Goal: Task Accomplishment & Management: Manage account settings

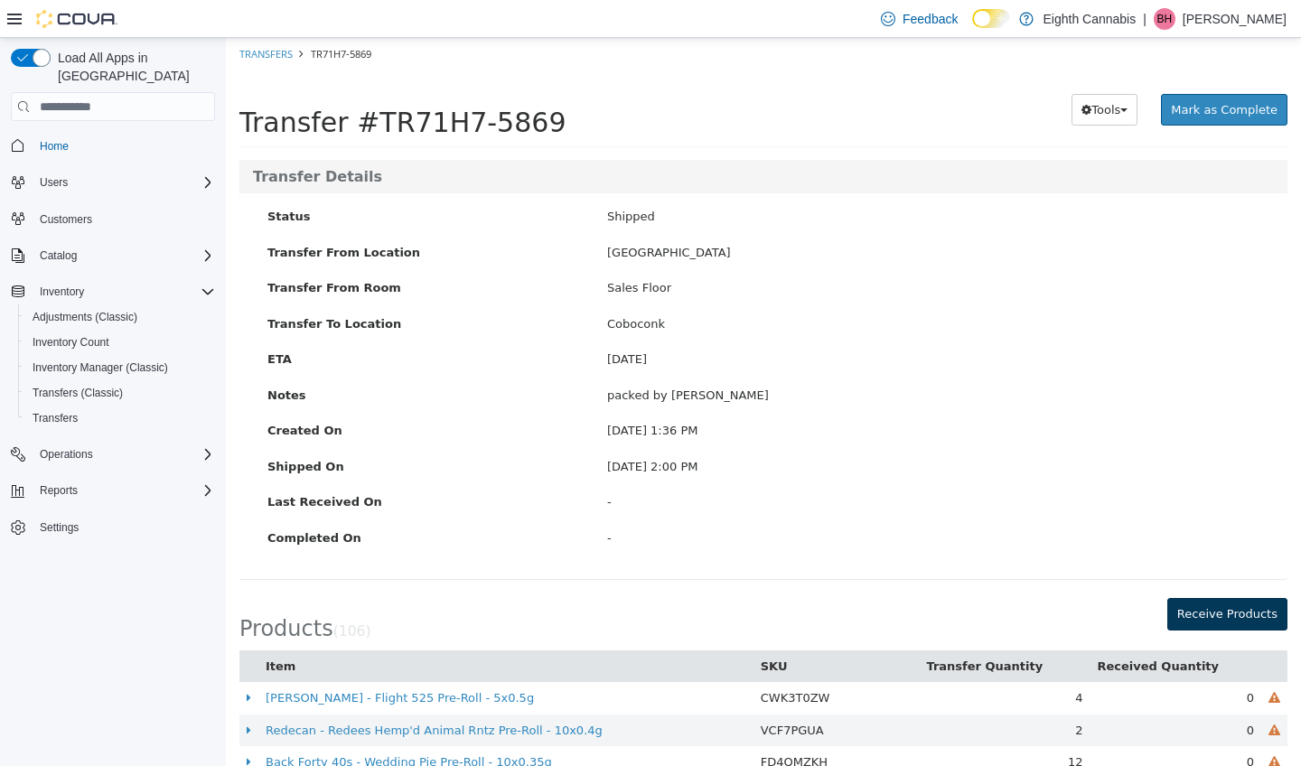
click at [1215, 603] on button "Receive Products" at bounding box center [1228, 614] width 120 height 33
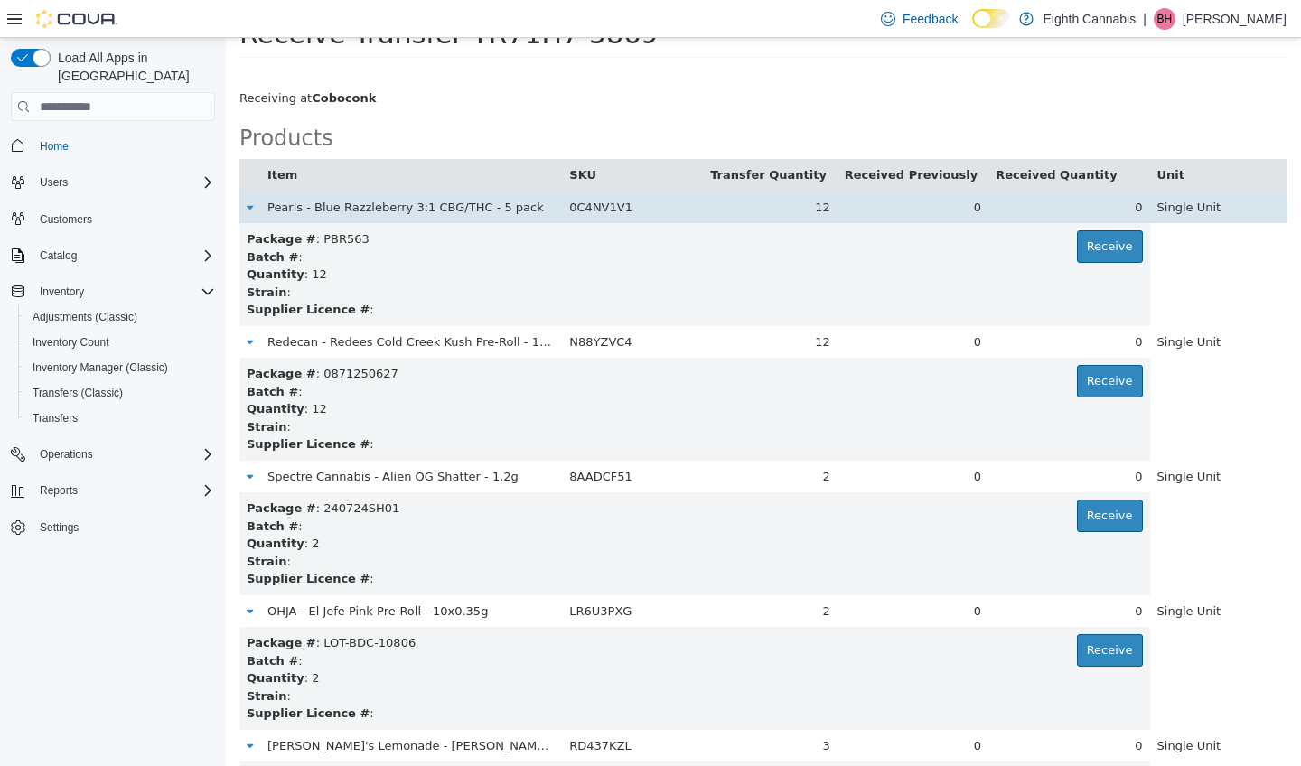
scroll to position [72, 0]
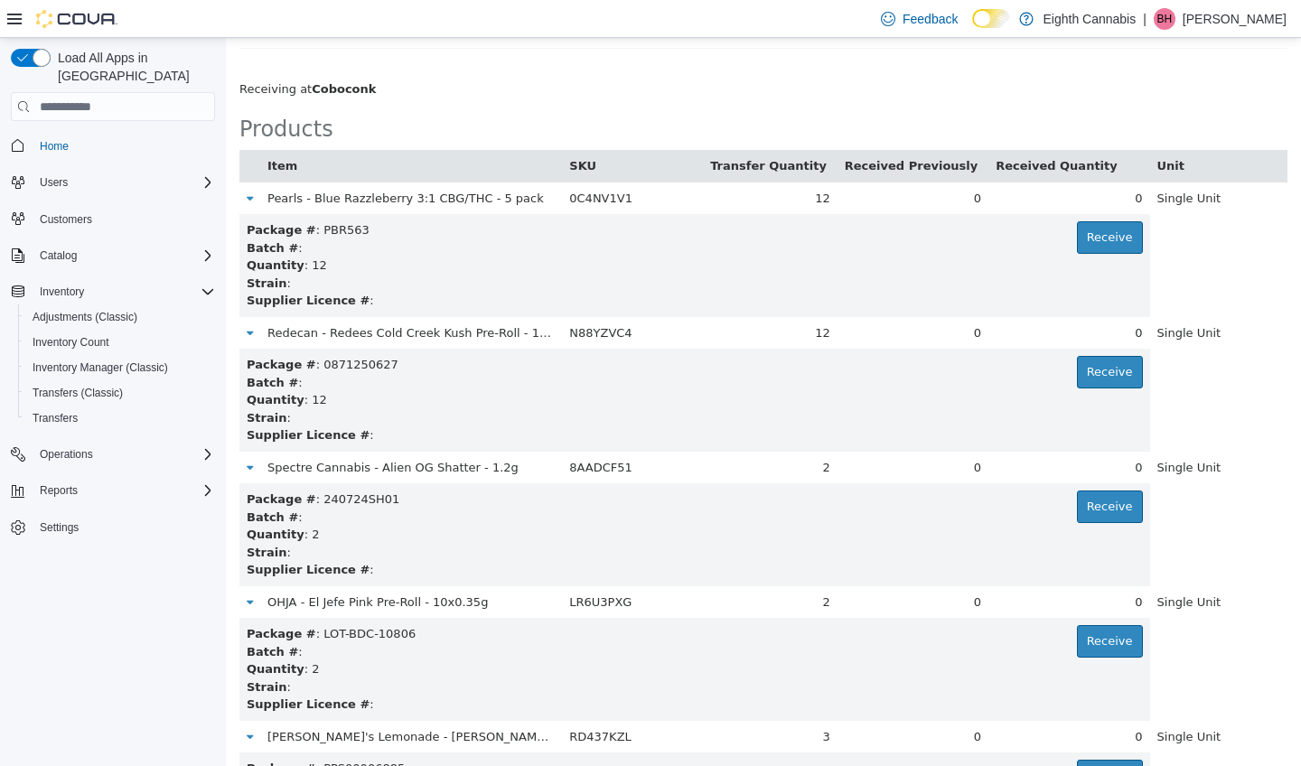
click at [11, 19] on icon at bounding box center [14, 19] width 14 height 11
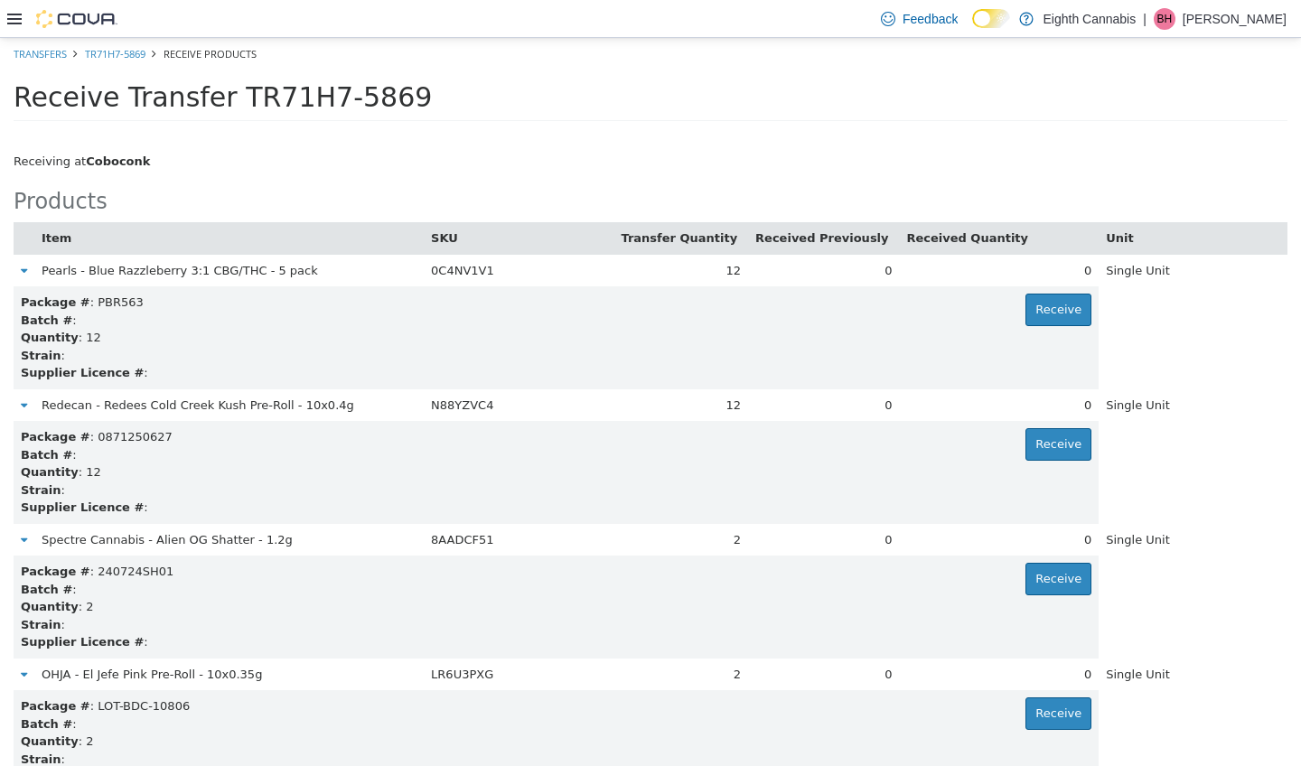
scroll to position [0, 0]
click at [1245, 109] on div "Receive Transfer TR71H7-5869" at bounding box center [634, 97] width 1240 height 30
click at [125, 42] on ol "Transfers TR71H7-5869 Receive Products" at bounding box center [650, 54] width 1301 height 33
click at [116, 56] on link "TR71H7-5869" at bounding box center [115, 54] width 61 height 14
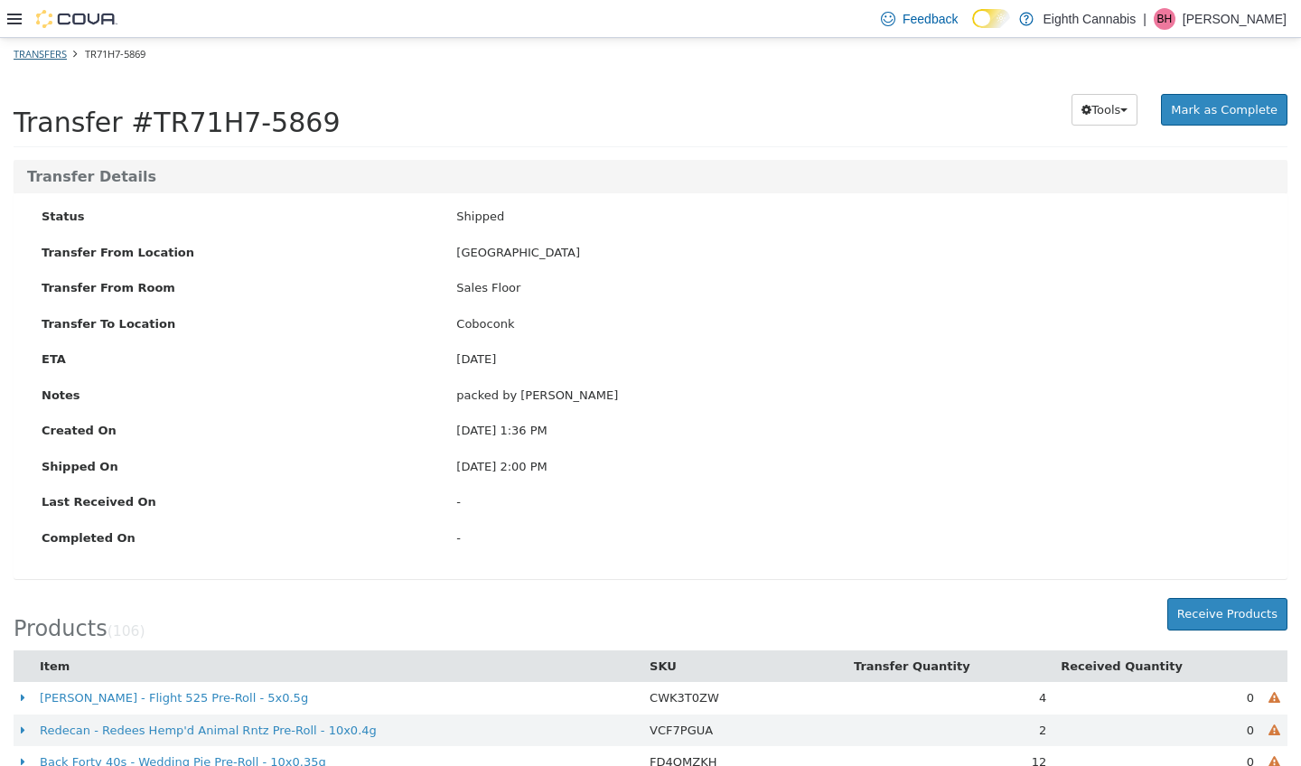
click at [24, 51] on link "Transfers" at bounding box center [40, 54] width 53 height 14
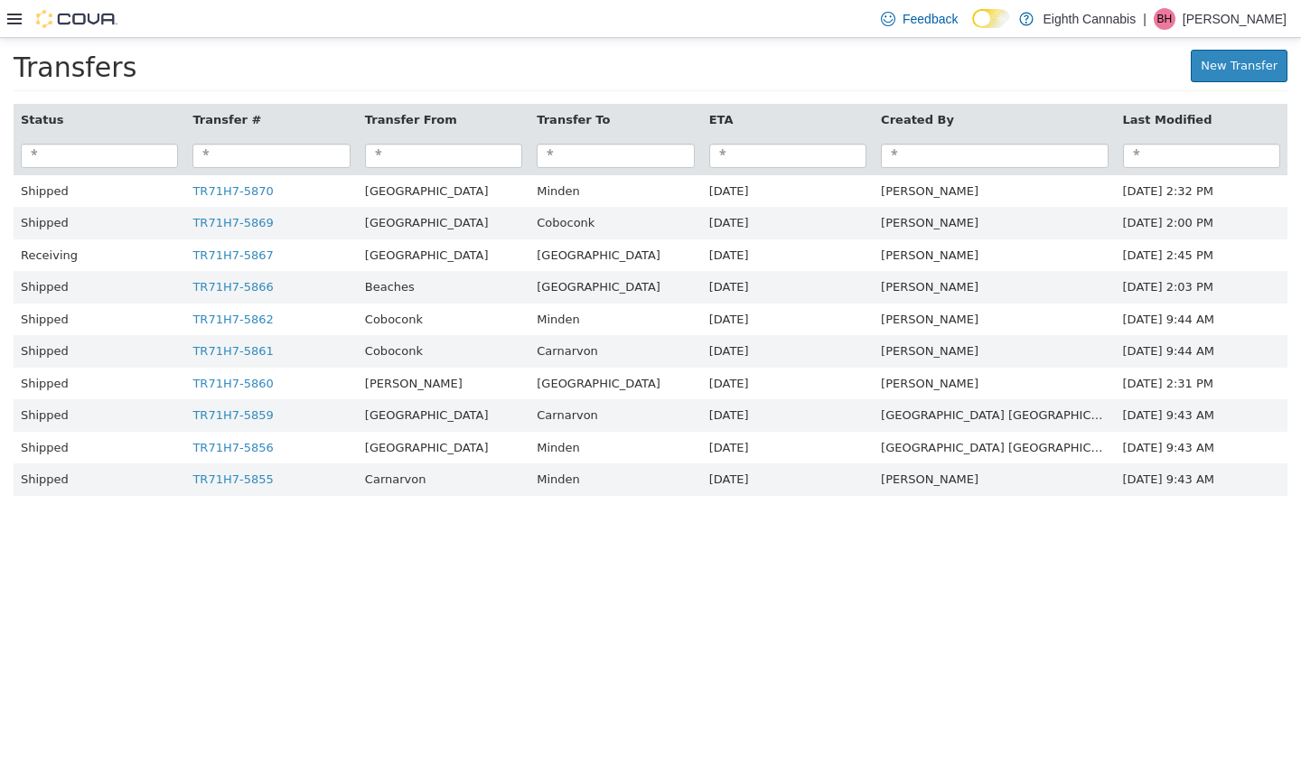
click at [19, 24] on icon at bounding box center [14, 19] width 14 height 14
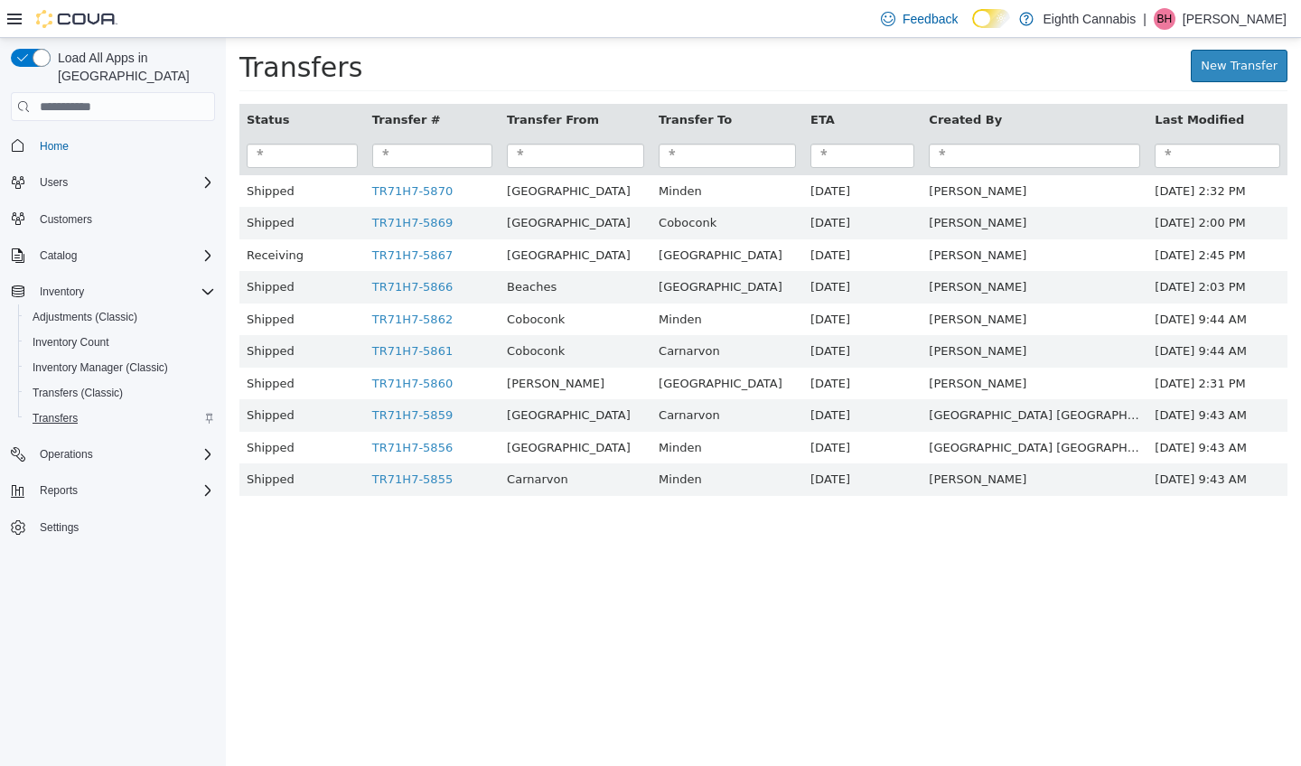
click at [61, 411] on span "Transfers" at bounding box center [55, 418] width 45 height 14
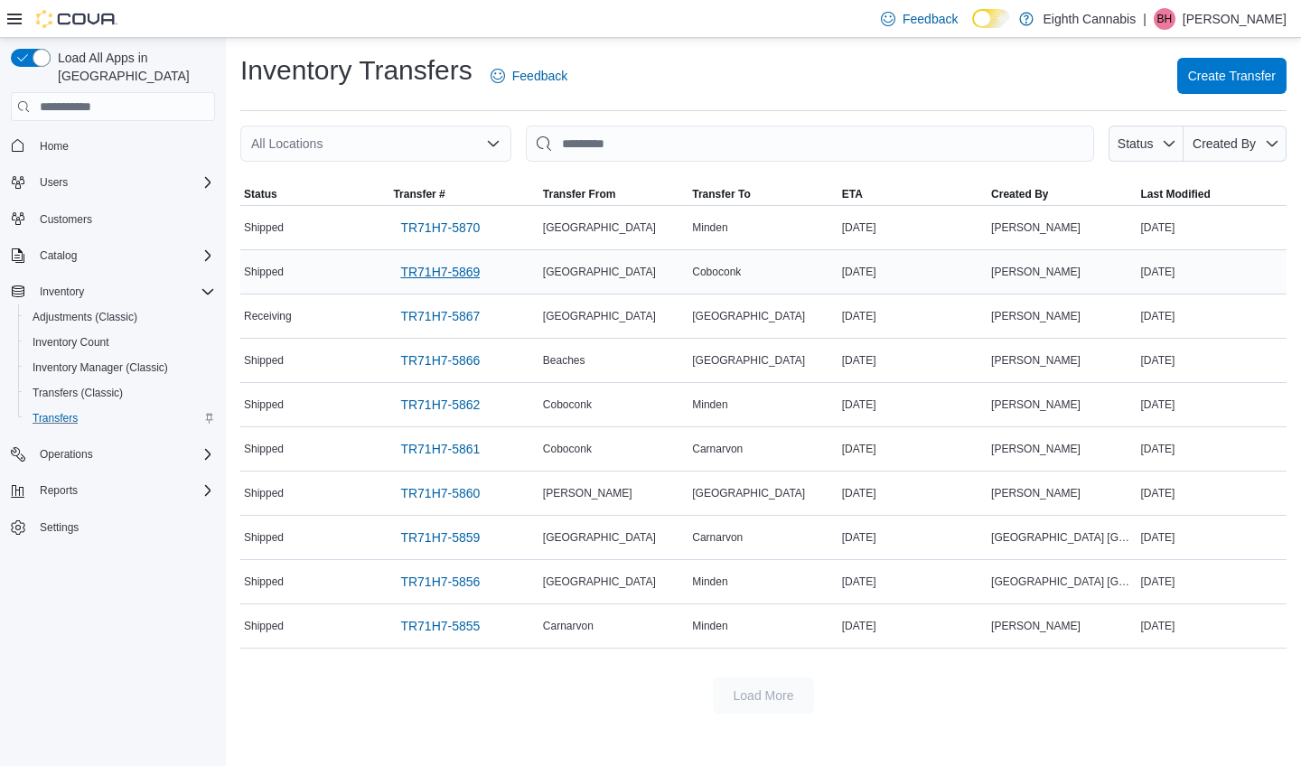
click at [472, 278] on span "TR71H7-5869" at bounding box center [440, 272] width 80 height 18
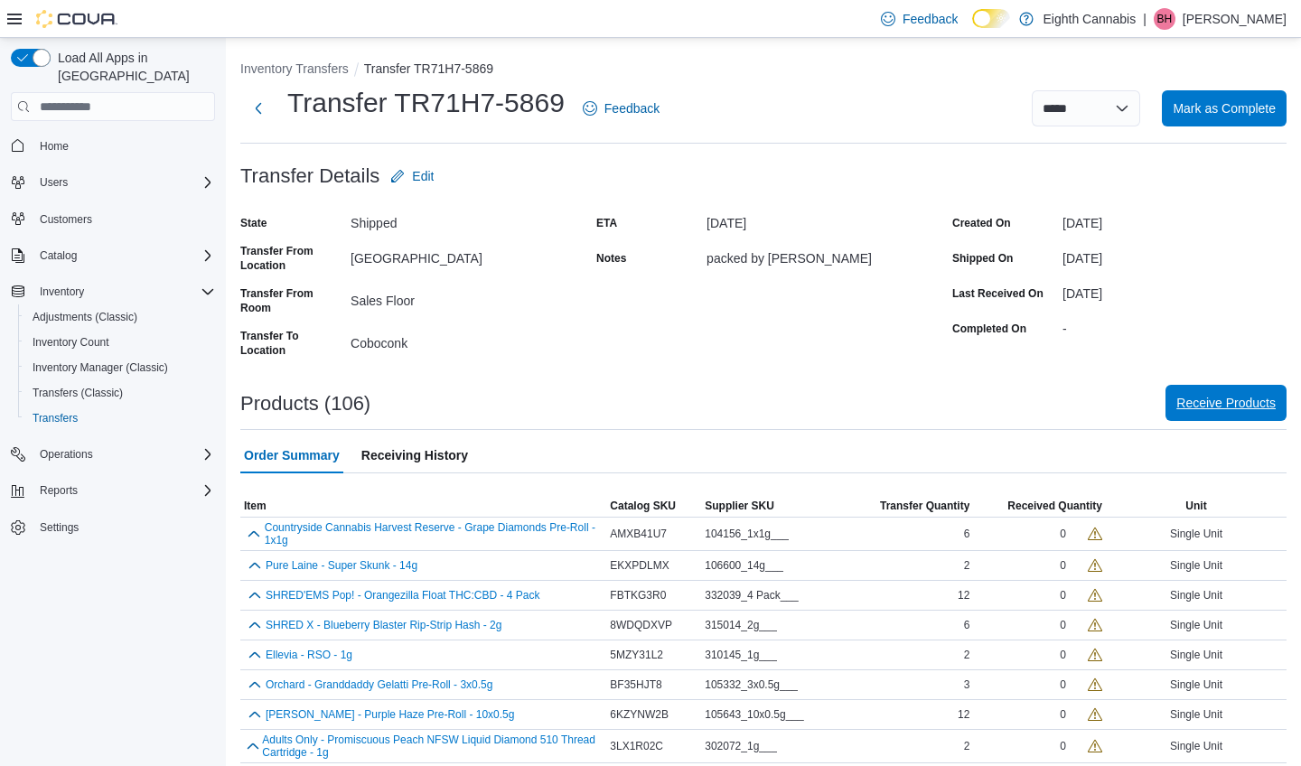
click at [1205, 408] on span "Receive Products" at bounding box center [1226, 403] width 99 height 18
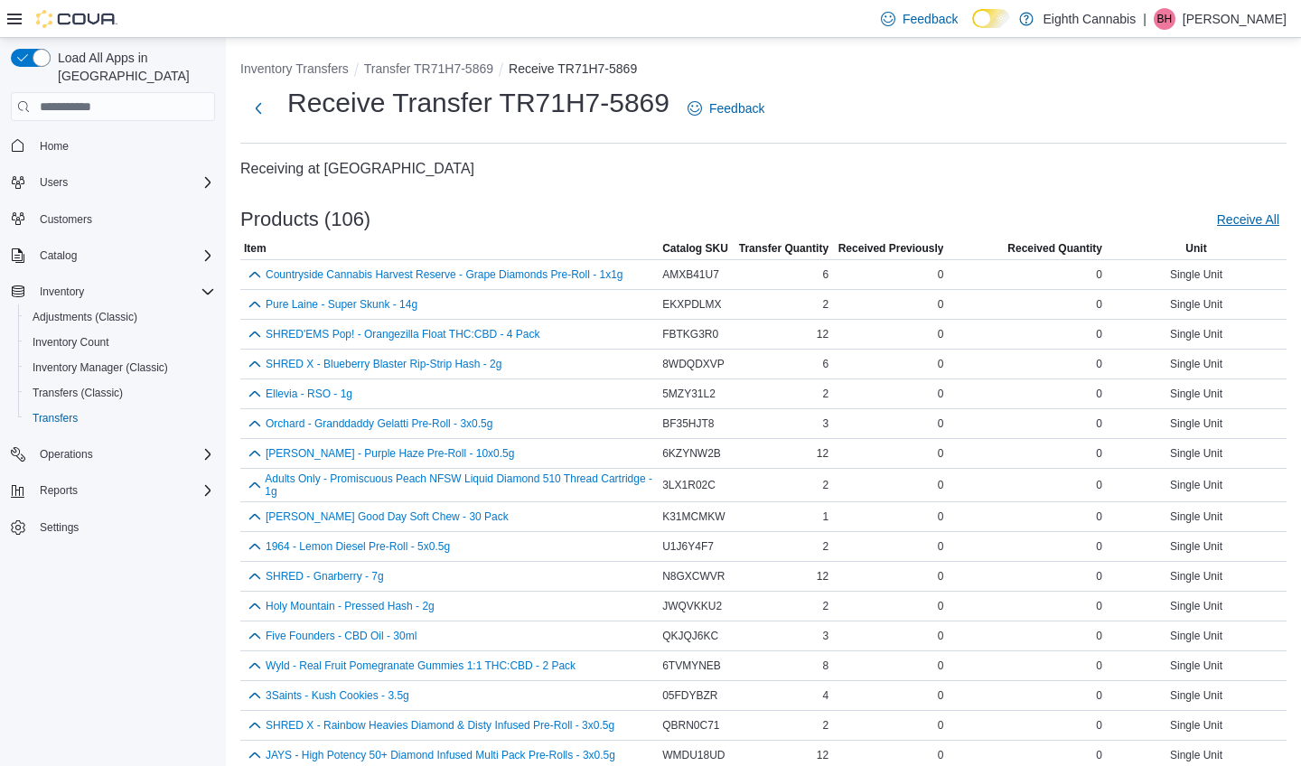
click at [1242, 222] on span "Receive All" at bounding box center [1248, 220] width 62 height 18
click at [251, 269] on button "button" at bounding box center [255, 274] width 22 height 22
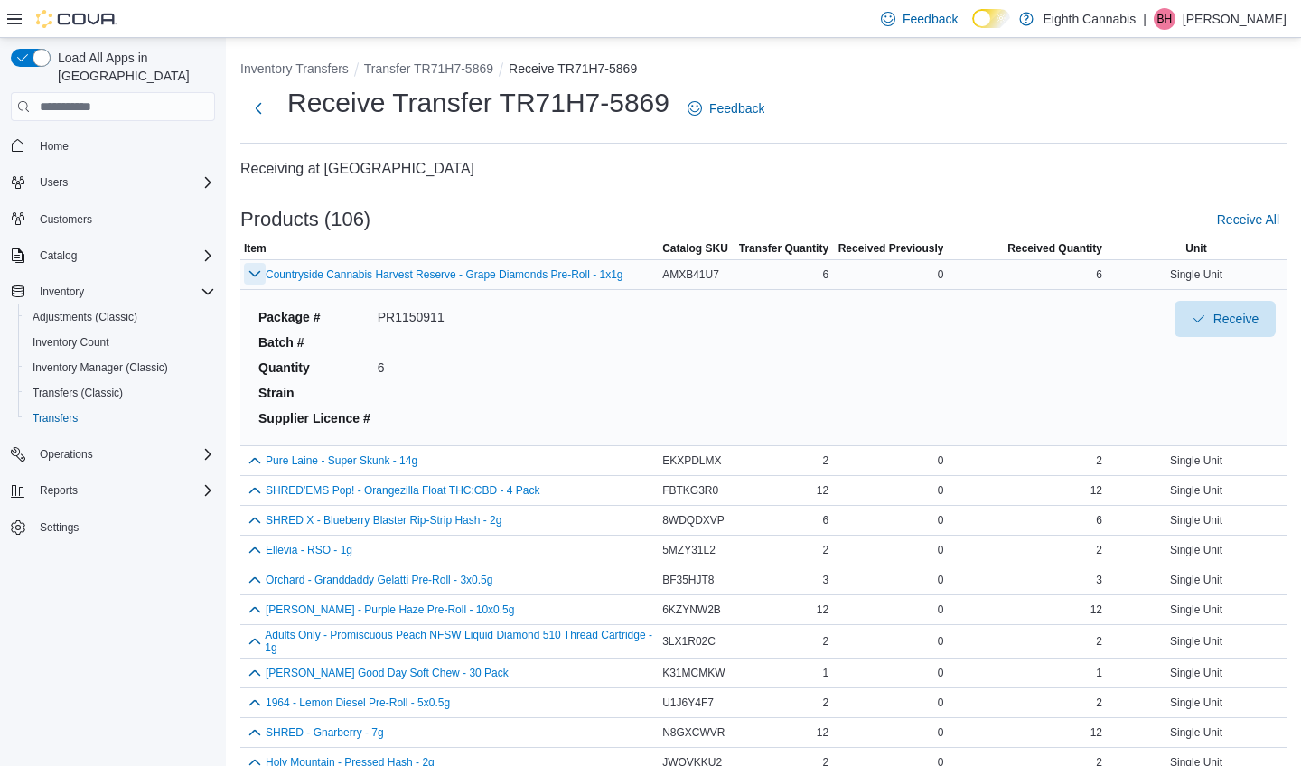
click at [251, 271] on button "button" at bounding box center [255, 274] width 22 height 22
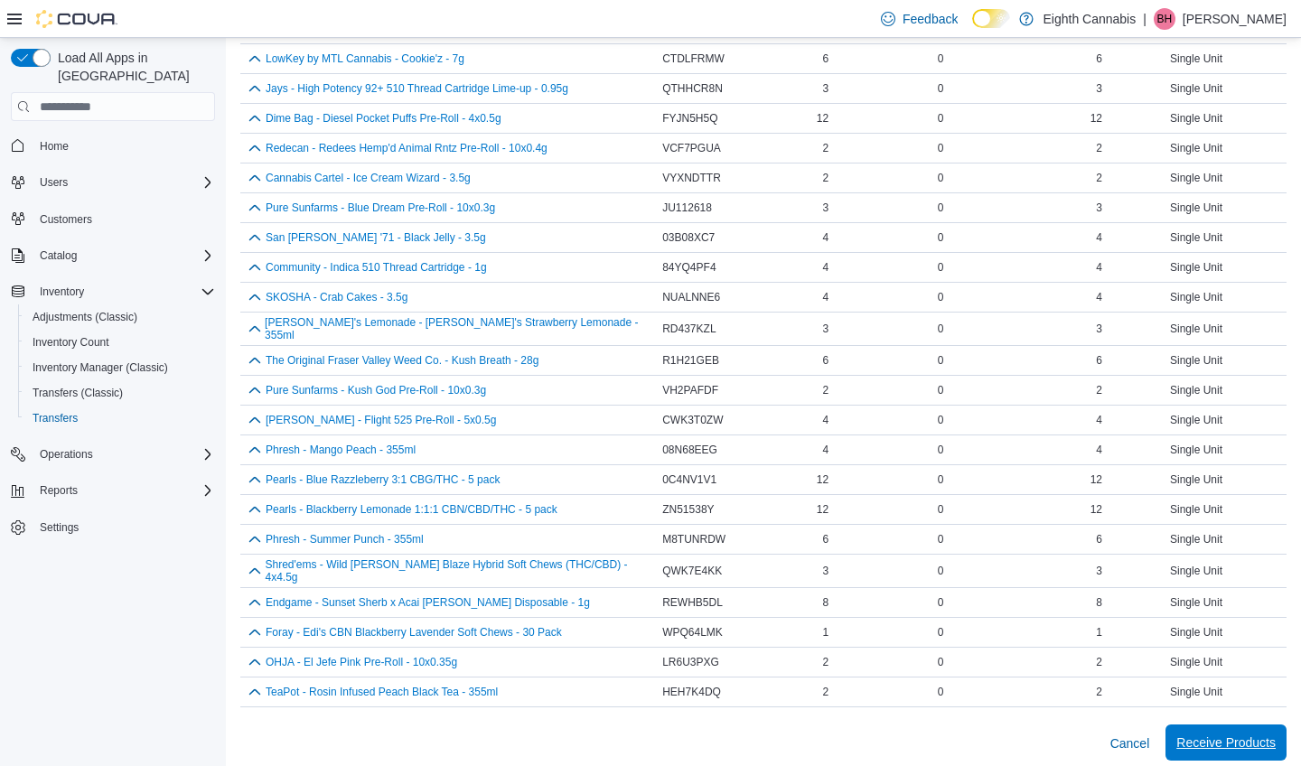
scroll to position [2759, 0]
click at [1225, 736] on span "Receive Products" at bounding box center [1226, 745] width 99 height 18
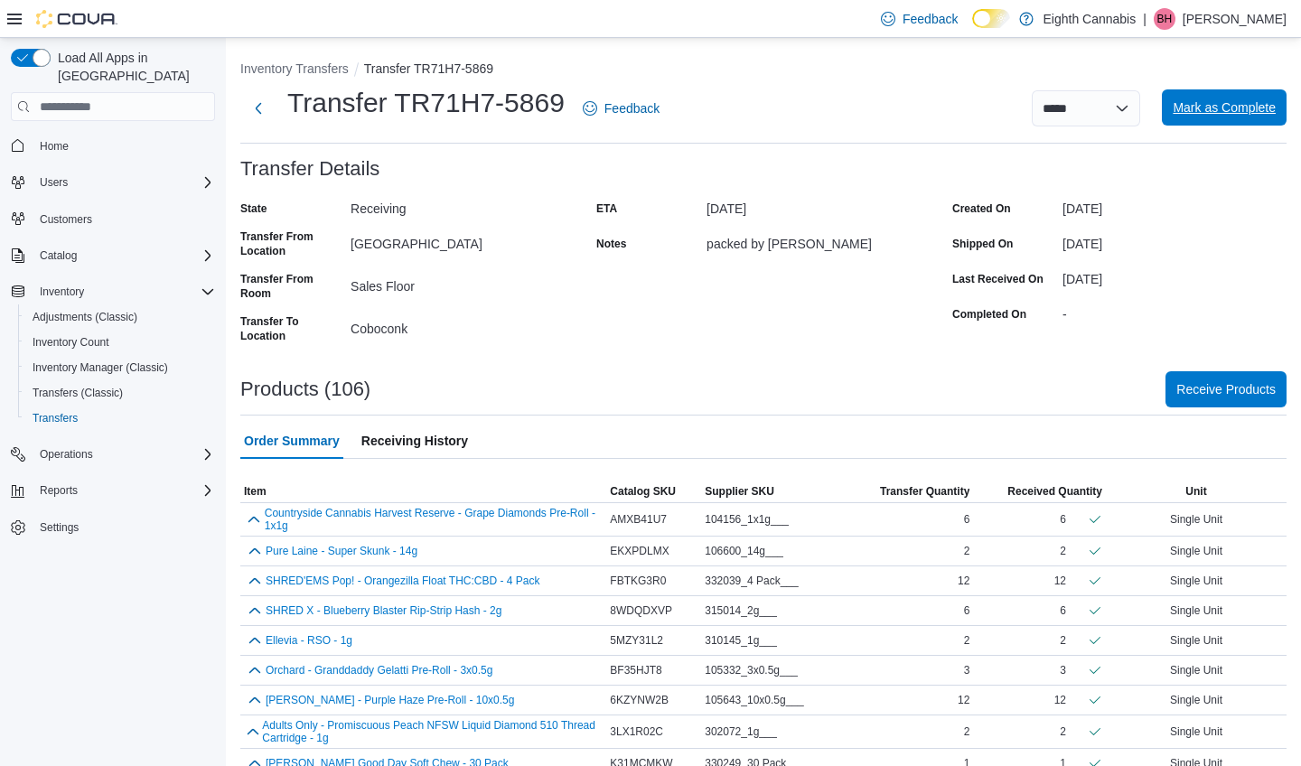
click at [1227, 119] on span "Mark as Complete" at bounding box center [1224, 107] width 103 height 36
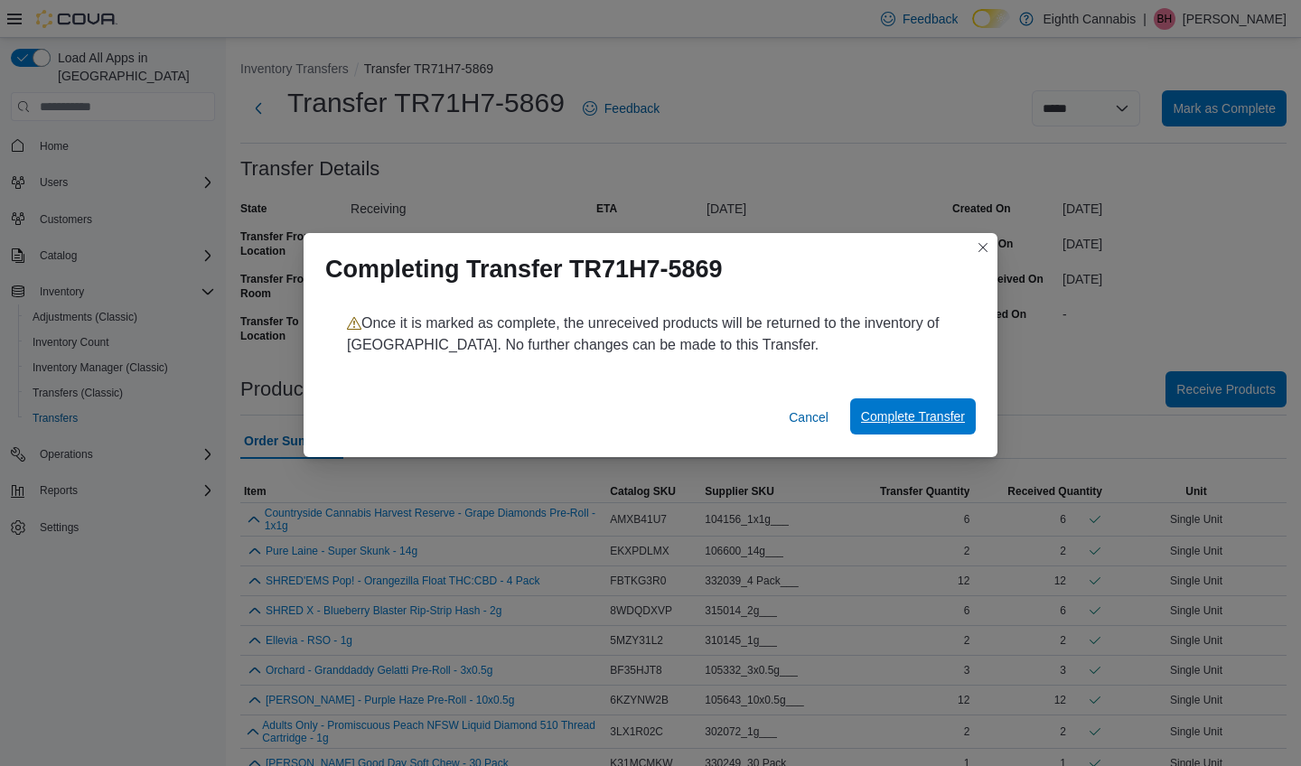
click at [891, 412] on span "Complete Transfer" at bounding box center [913, 417] width 104 height 18
